Goal: Task Accomplishment & Management: Use online tool/utility

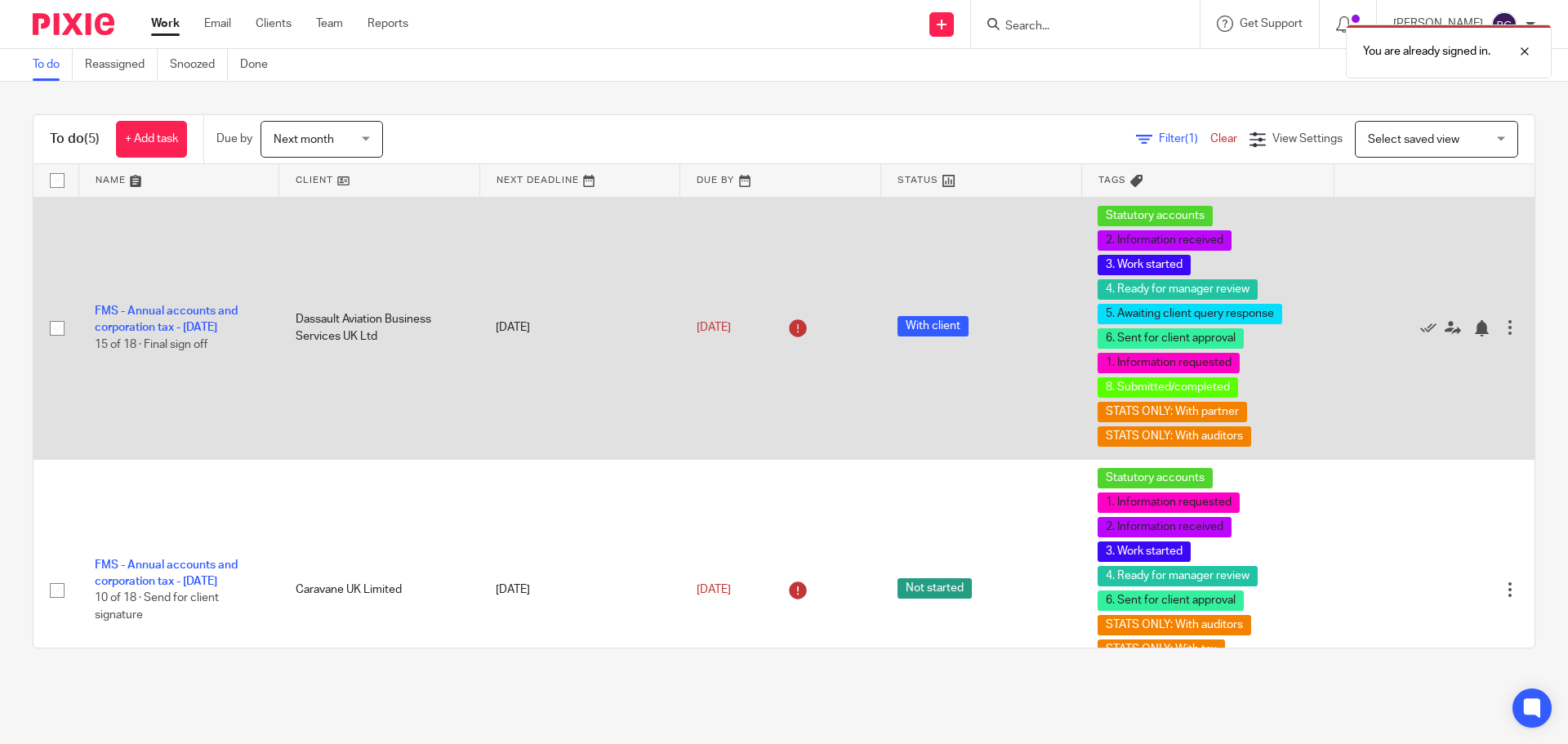
click at [145, 310] on td "FMS - Annual accounts and corporation tax - [DATE] 15 of 18 · Final sign off" at bounding box center [179, 328] width 201 height 262
click at [163, 309] on td "FMS - Annual accounts and corporation tax - [DATE] 15 of 18 · Final sign off" at bounding box center [179, 328] width 201 height 262
click at [188, 306] on link "FMS - Annual accounts and corporation tax - [DATE]" at bounding box center [166, 319] width 143 height 28
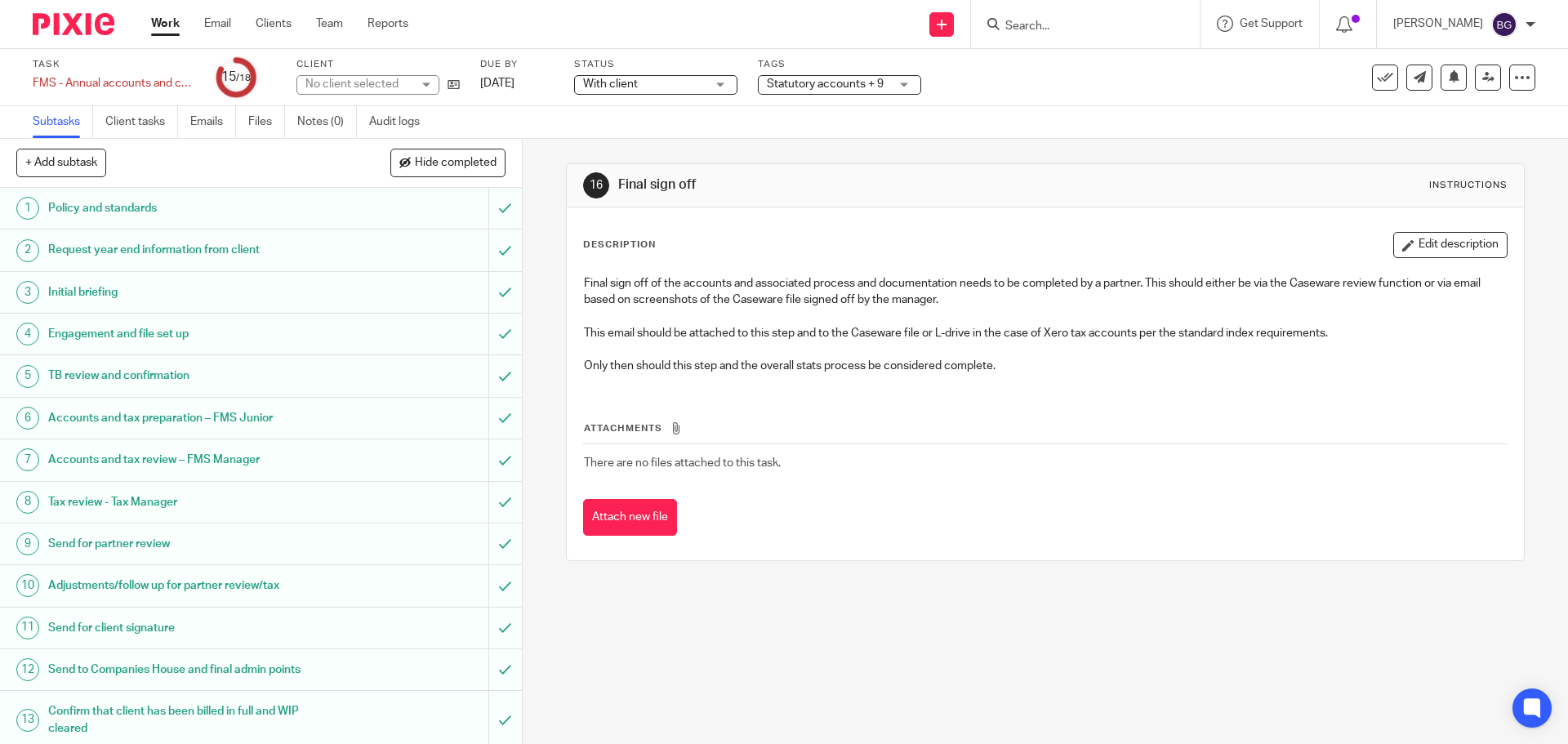
scroll to position [241, 0]
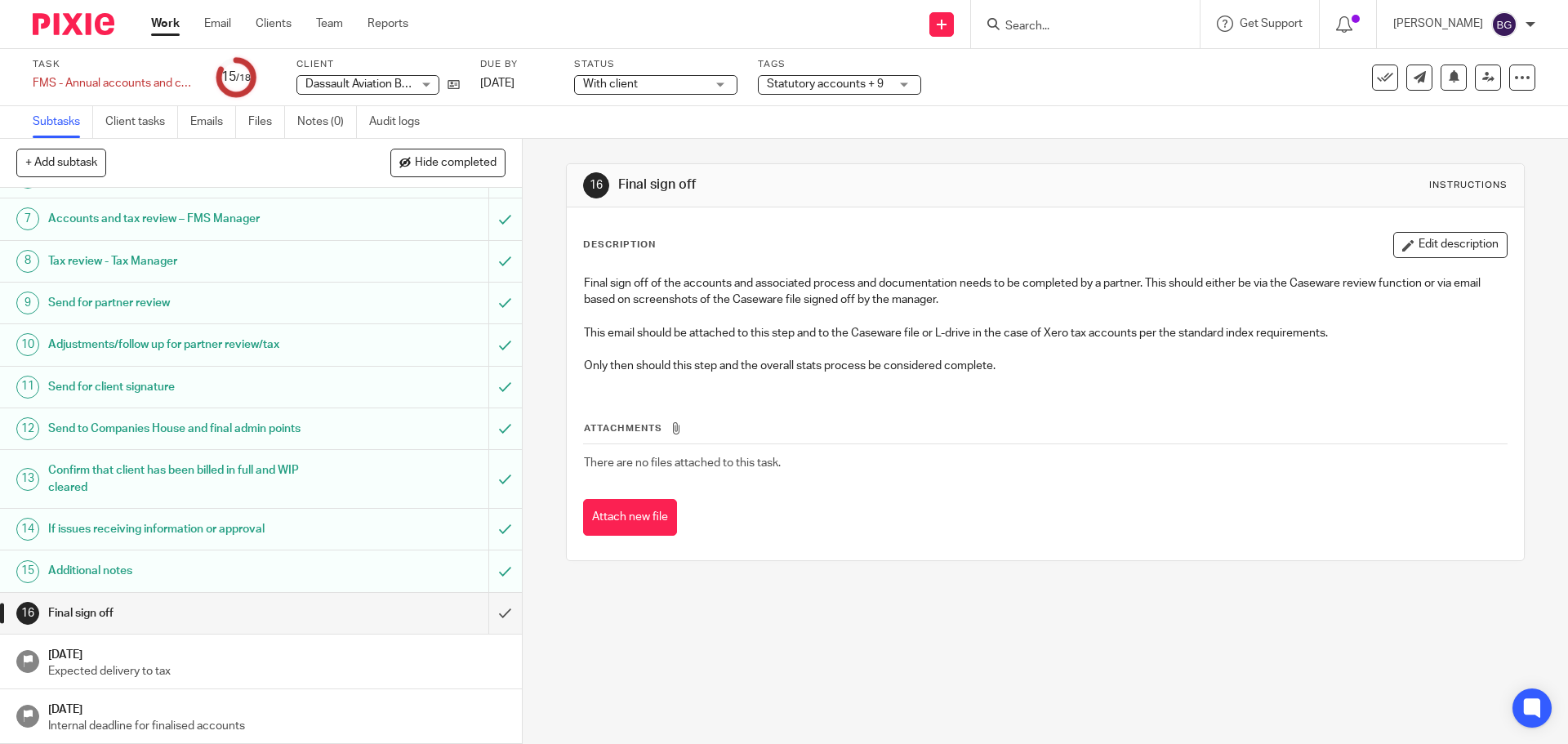
click at [1383, 417] on div "Attachments There are no files attached to this task. Attach new file" at bounding box center [1045, 462] width 924 height 149
click at [635, 529] on button "Attach new file" at bounding box center [630, 517] width 94 height 37
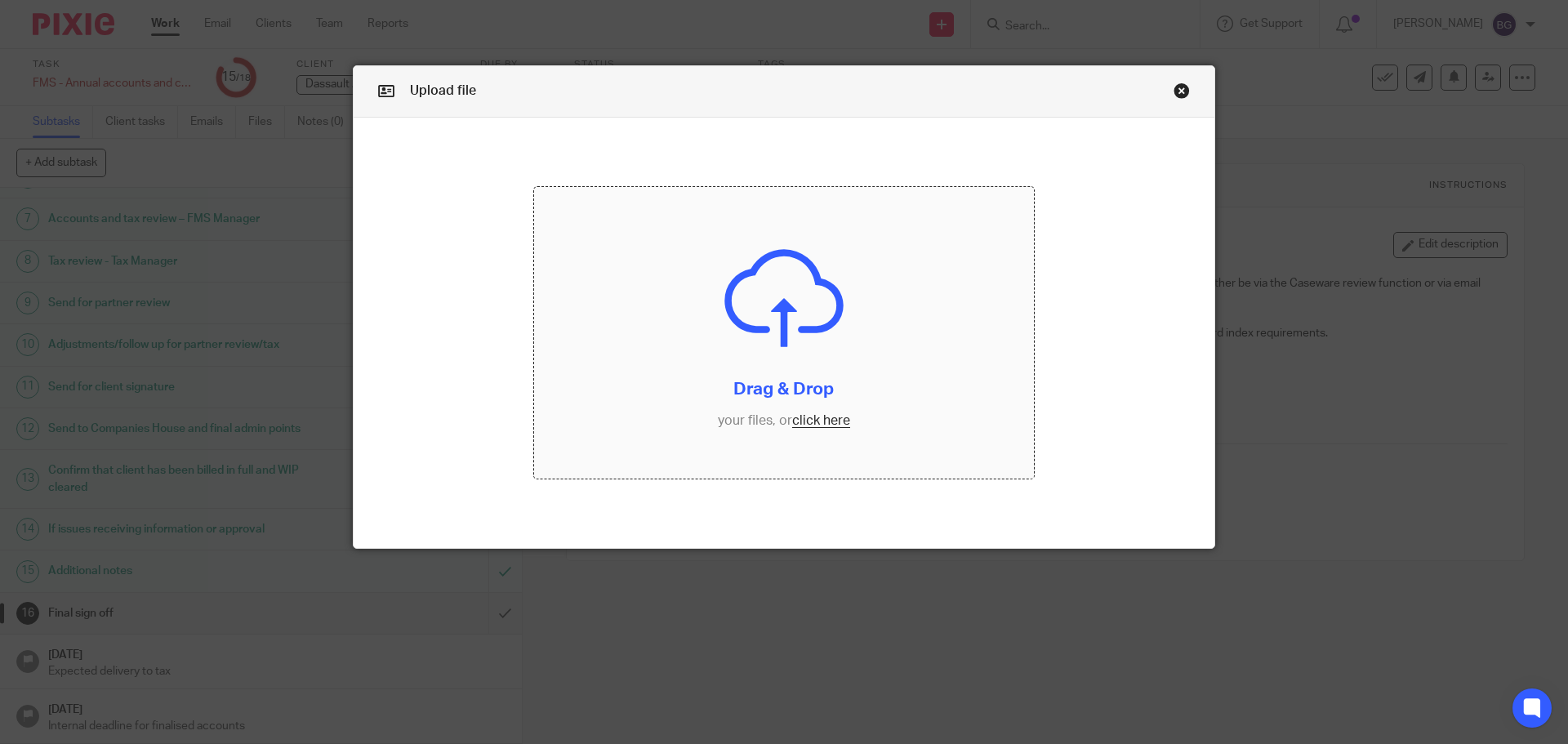
click at [816, 423] on input "file" at bounding box center [784, 333] width 501 height 292
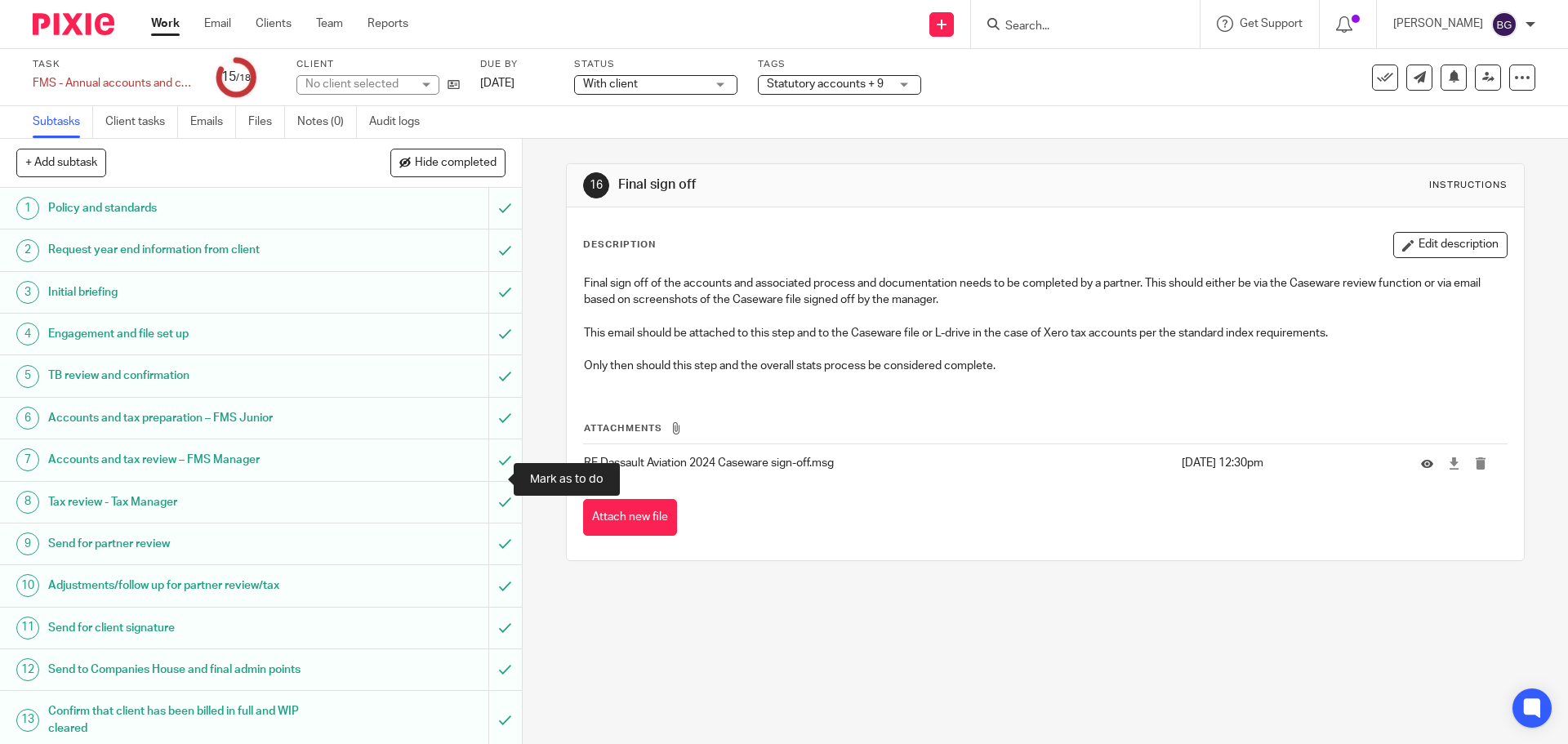
scroll to position [241, 0]
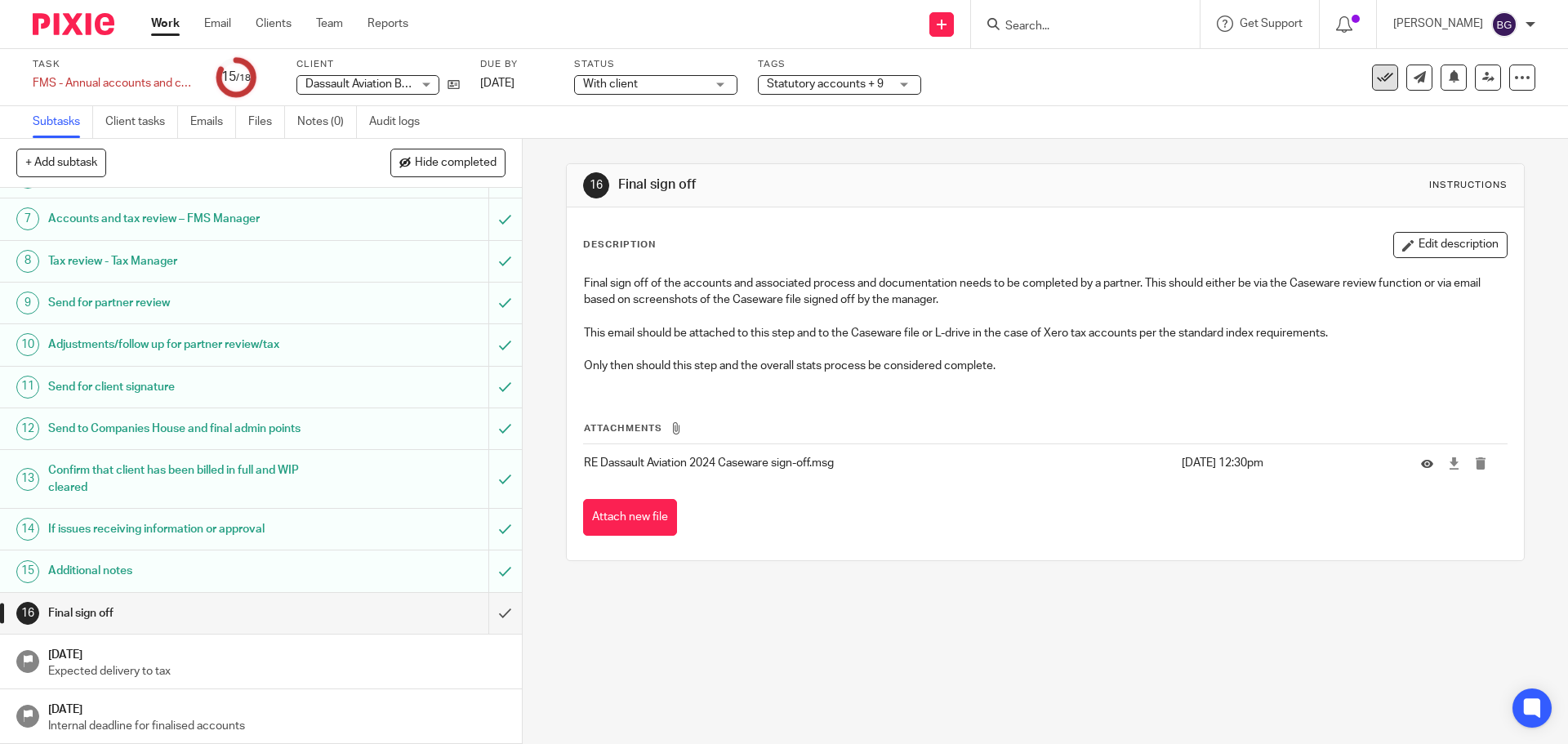
click at [1382, 81] on button at bounding box center [1385, 77] width 26 height 26
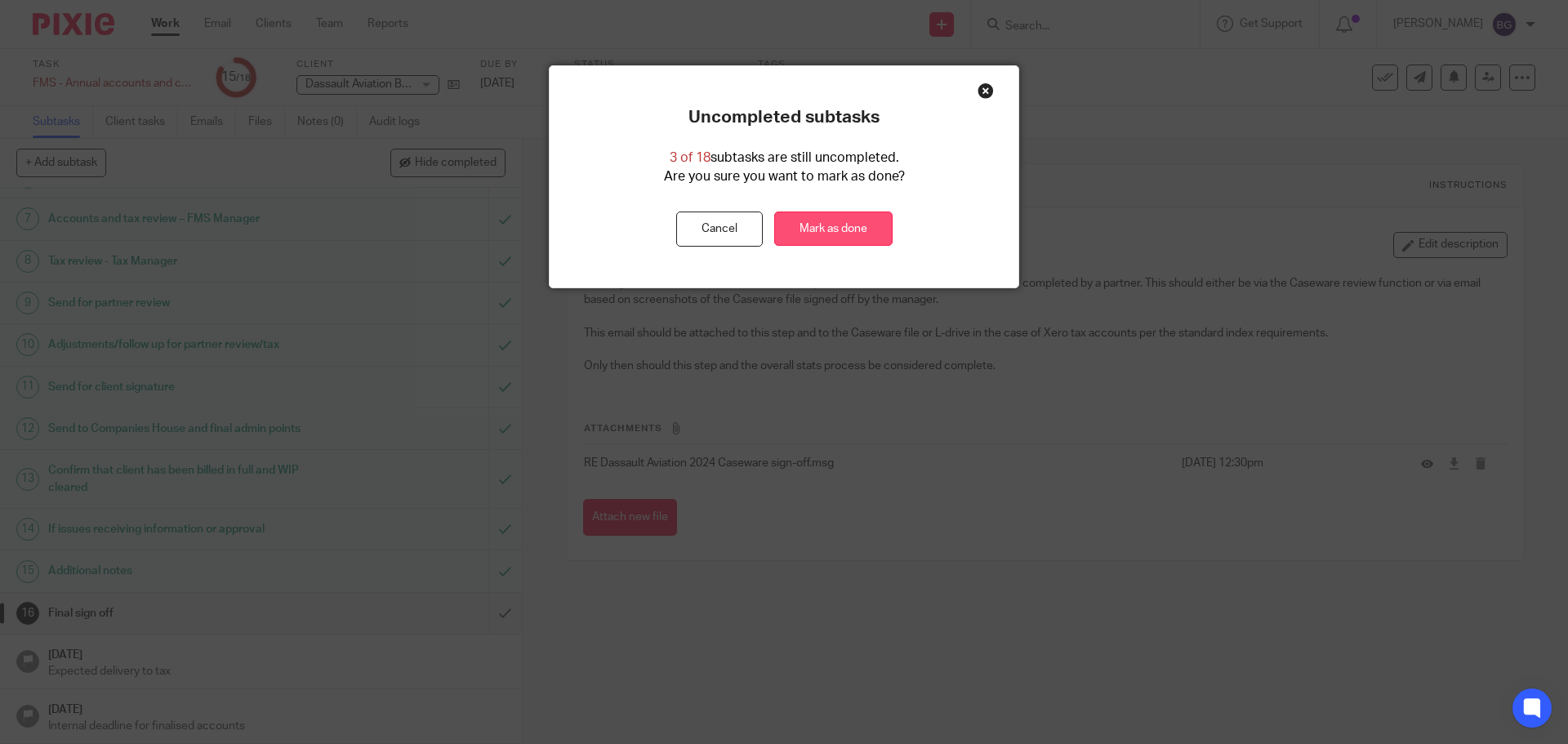
click at [859, 219] on link "Mark as done" at bounding box center [833, 228] width 118 height 35
